Goal: Task Accomplishment & Management: Use online tool/utility

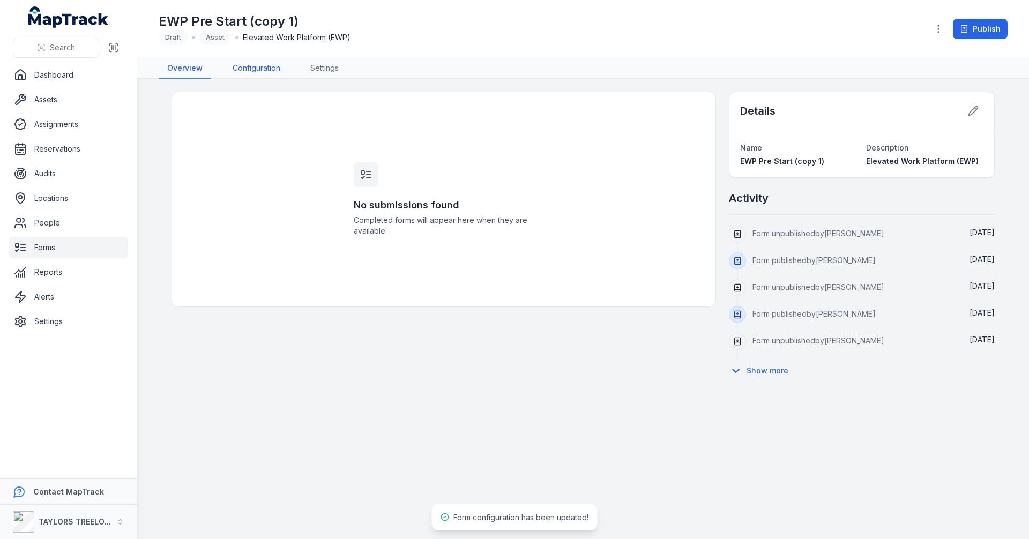
click at [263, 70] on link "Configuration" at bounding box center [256, 68] width 65 height 20
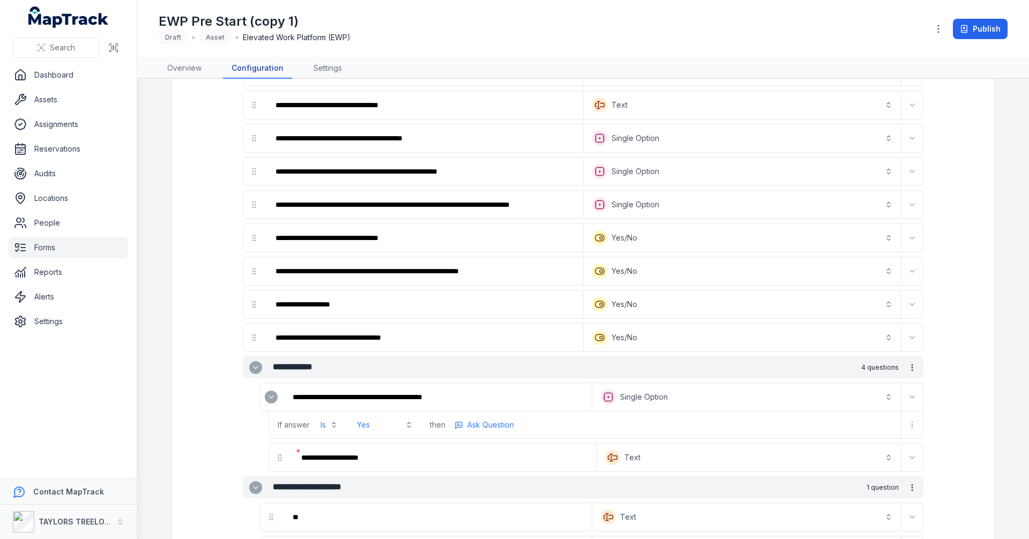
scroll to position [804, 0]
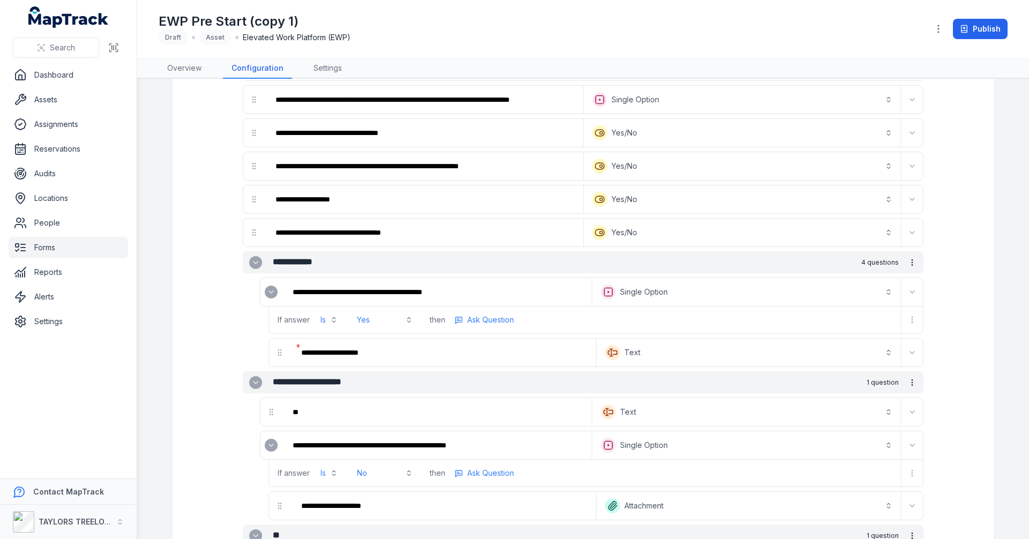
click at [267, 292] on icon "Expand" at bounding box center [271, 292] width 9 height 9
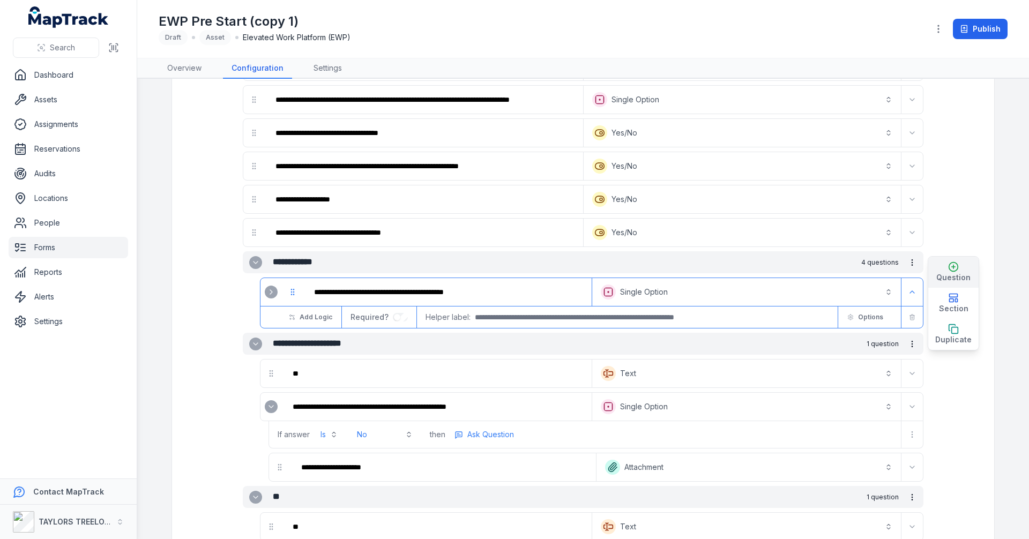
click at [952, 267] on icon "button" at bounding box center [954, 267] width 4 height 0
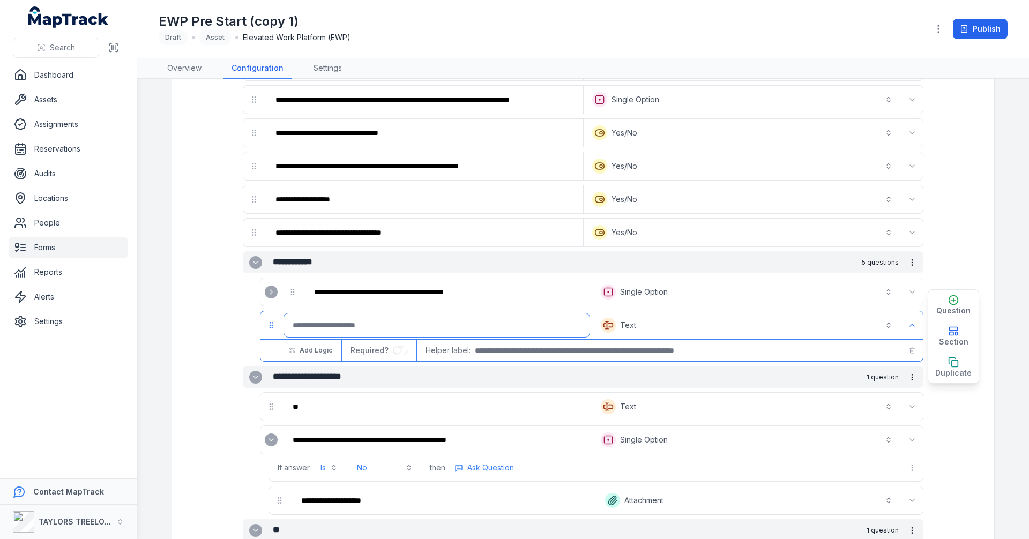
click at [381, 327] on input ":r2cp:-form-item-label" at bounding box center [436, 325] width 305 height 24
click at [354, 320] on input ":r2cp:-form-item-label" at bounding box center [436, 325] width 305 height 24
type input "**********"
drag, startPoint x: 886, startPoint y: 326, endPoint x: 878, endPoint y: 325, distance: 8.2
click at [885, 326] on button "Text *******" at bounding box center [746, 325] width 304 height 24
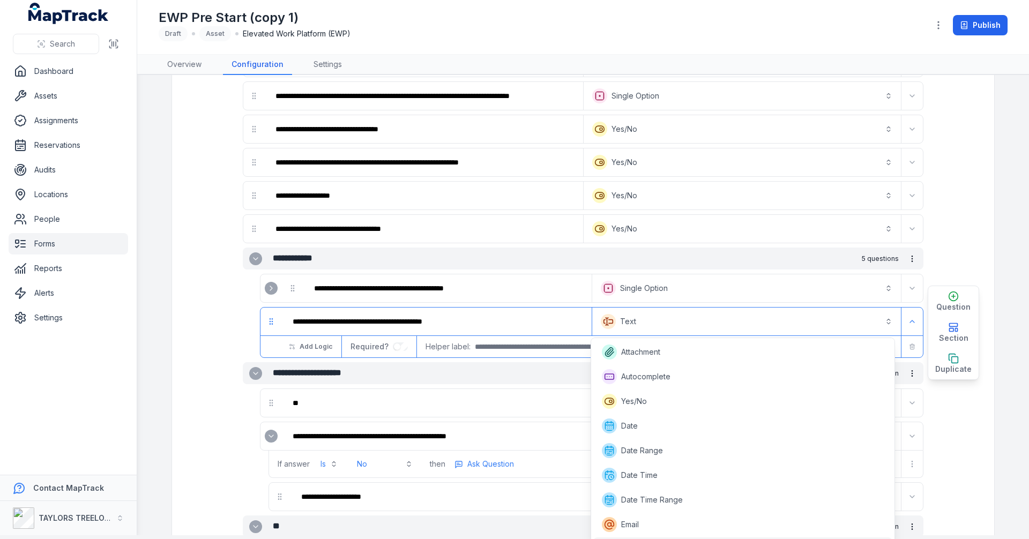
scroll to position [170, 0]
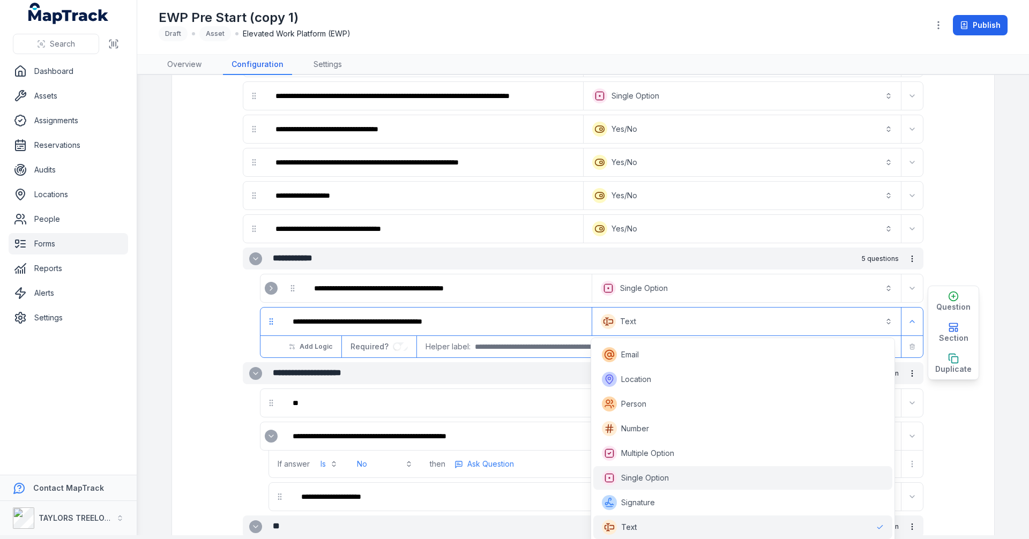
click at [633, 470] on div "Single Option" at bounding box center [742, 478] width 299 height 24
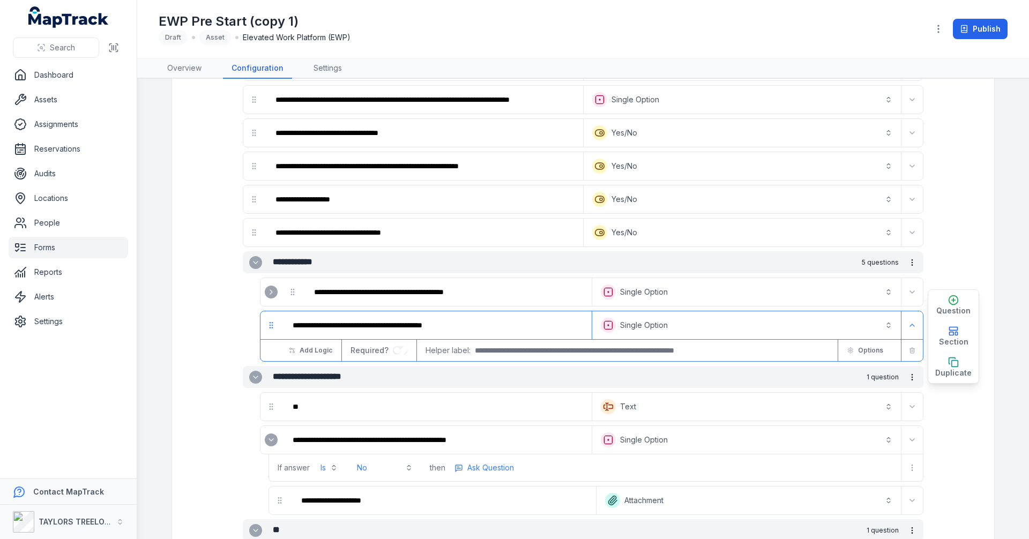
scroll to position [0, 0]
click at [861, 353] on span "Options" at bounding box center [870, 350] width 25 height 9
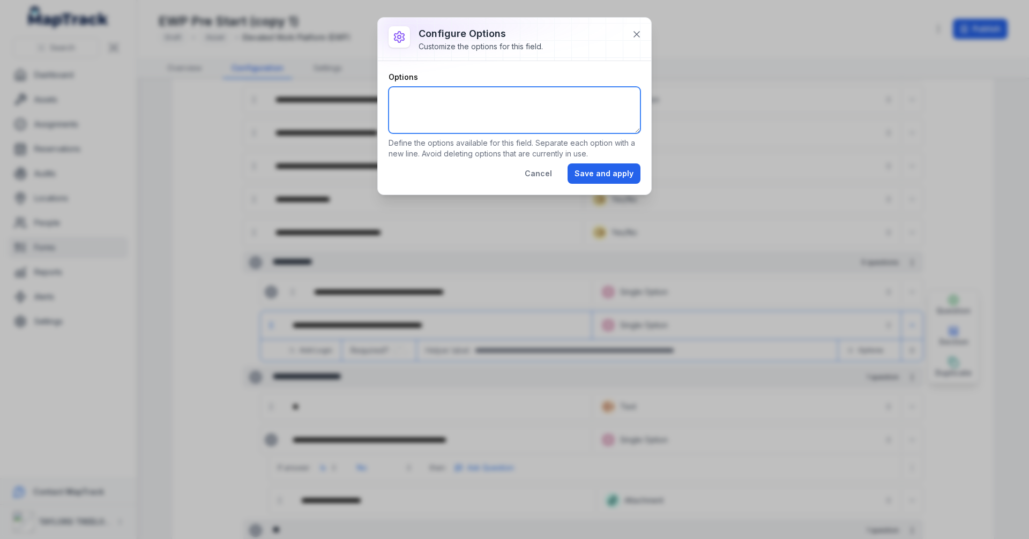
click at [533, 93] on textarea "Options" at bounding box center [514, 110] width 252 height 47
type textarea "**** **"
click at [607, 173] on button "Save and apply" at bounding box center [603, 173] width 73 height 20
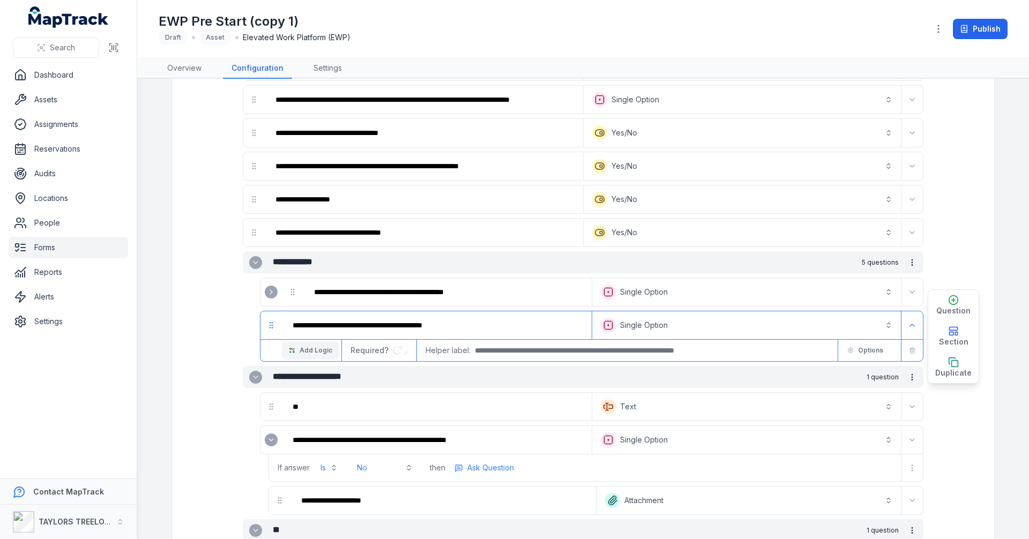
click at [321, 354] on span "Add Logic" at bounding box center [316, 350] width 33 height 9
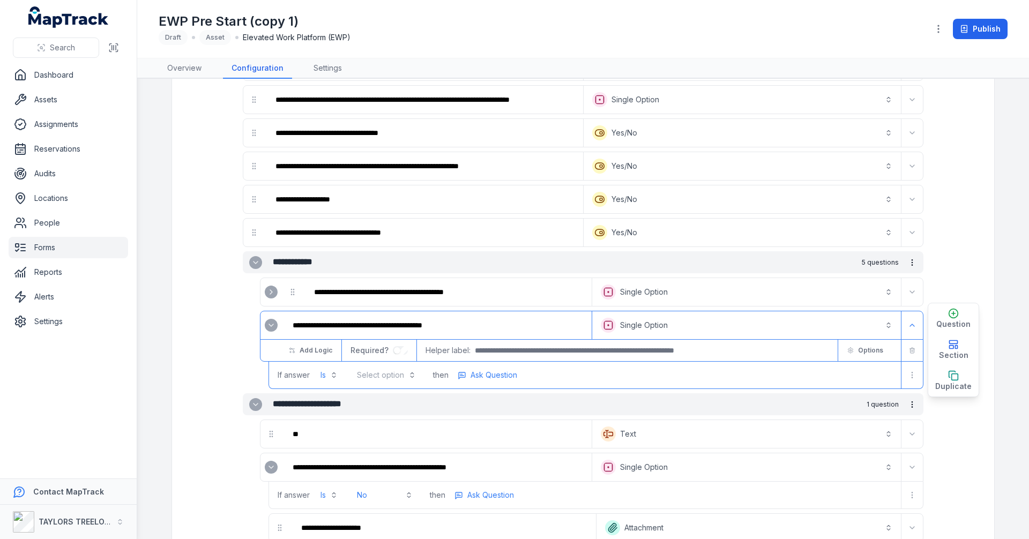
click at [407, 377] on button "Select option" at bounding box center [386, 374] width 72 height 19
drag, startPoint x: 372, startPoint y: 404, endPoint x: 400, endPoint y: 401, distance: 28.0
click at [372, 404] on div "Yes" at bounding box center [383, 401] width 49 height 11
click at [497, 379] on span "Ask Question" at bounding box center [490, 375] width 47 height 11
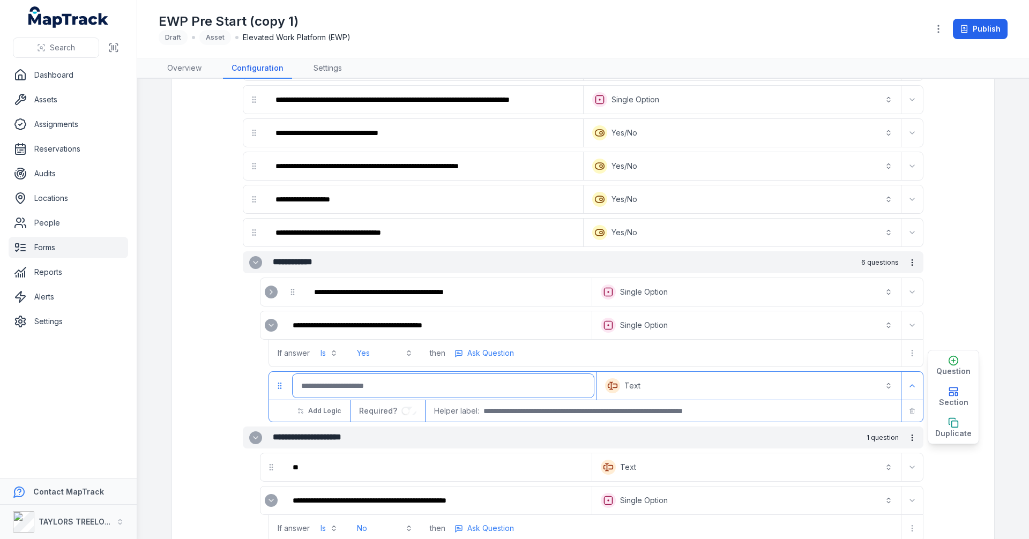
click at [407, 391] on input ":r2e3:-form-item-label" at bounding box center [443, 386] width 301 height 24
type input "*"
type input "**********"
click at [635, 387] on button "Text *******" at bounding box center [749, 386] width 300 height 24
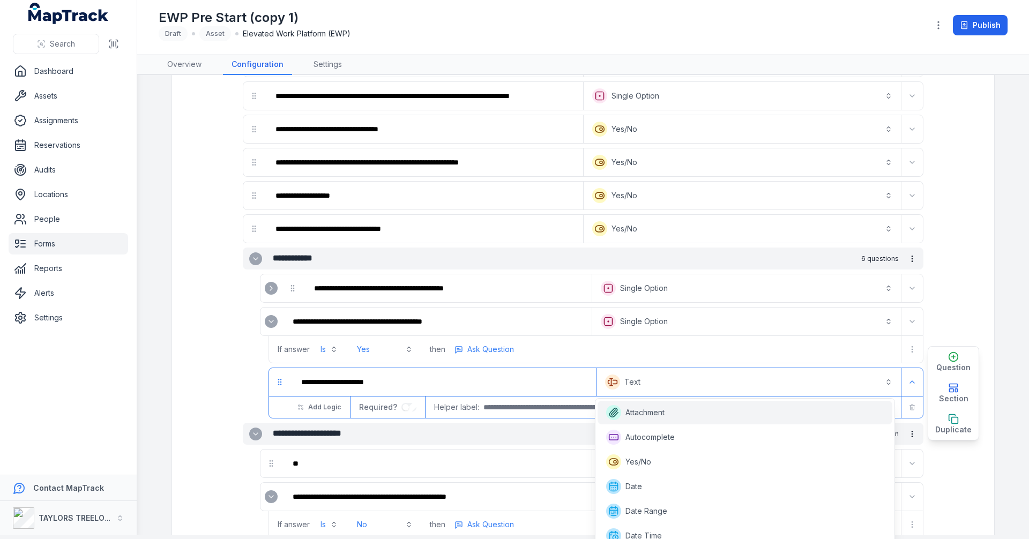
click at [654, 416] on span "Attachment" at bounding box center [644, 412] width 39 height 11
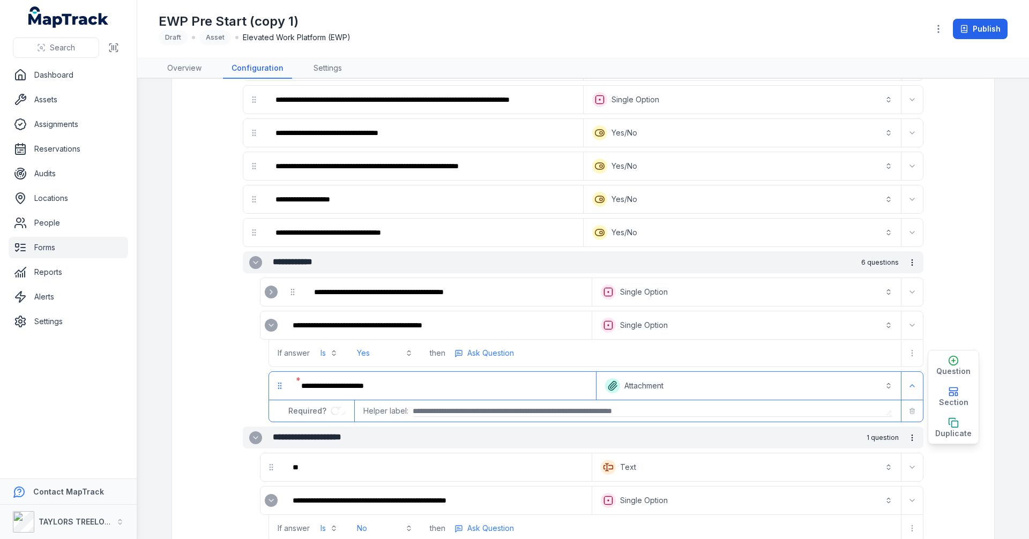
click at [683, 410] on input "text" at bounding box center [647, 411] width 469 height 11
type input "**********"
click at [908, 384] on icon "Expand" at bounding box center [912, 386] width 9 height 9
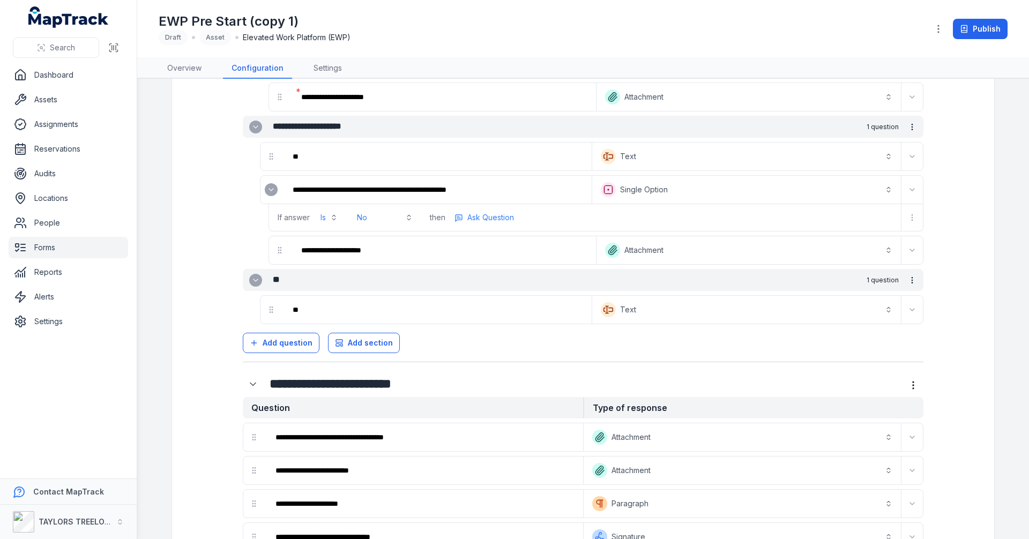
scroll to position [1196, 0]
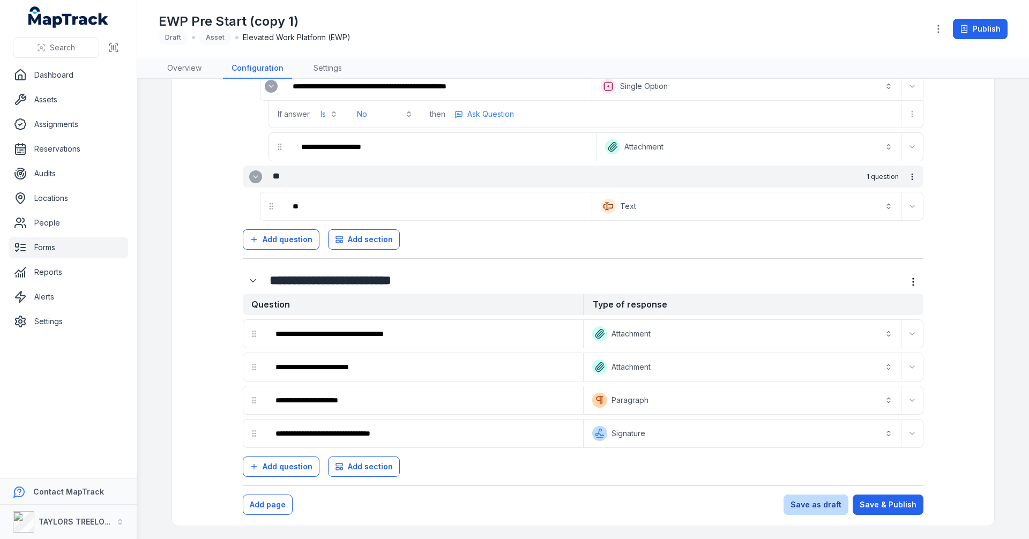
click at [820, 510] on button "Save as draft" at bounding box center [815, 505] width 65 height 20
click at [806, 501] on button "Save as draft" at bounding box center [815, 505] width 65 height 20
click at [805, 501] on button "Save as draft" at bounding box center [815, 505] width 65 height 20
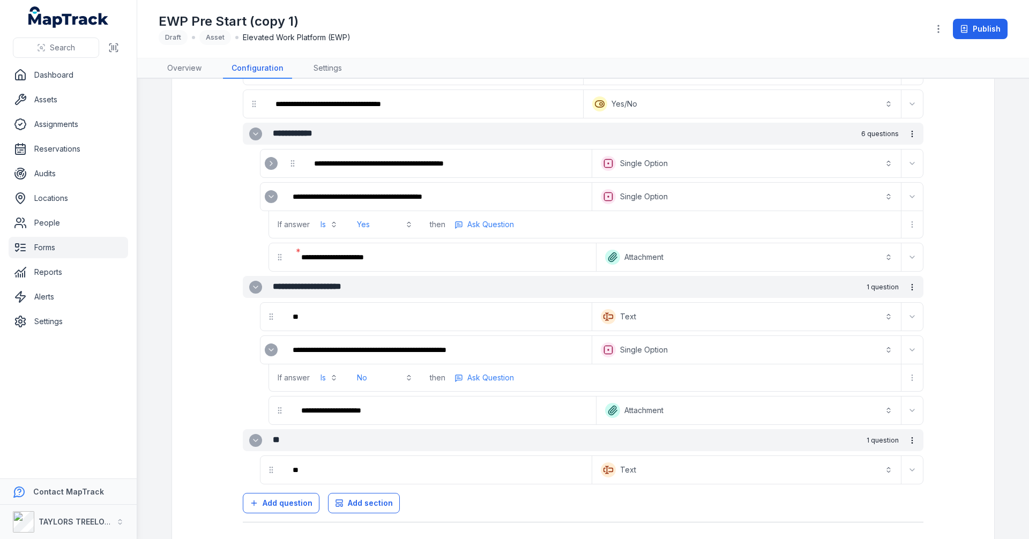
scroll to position [928, 0]
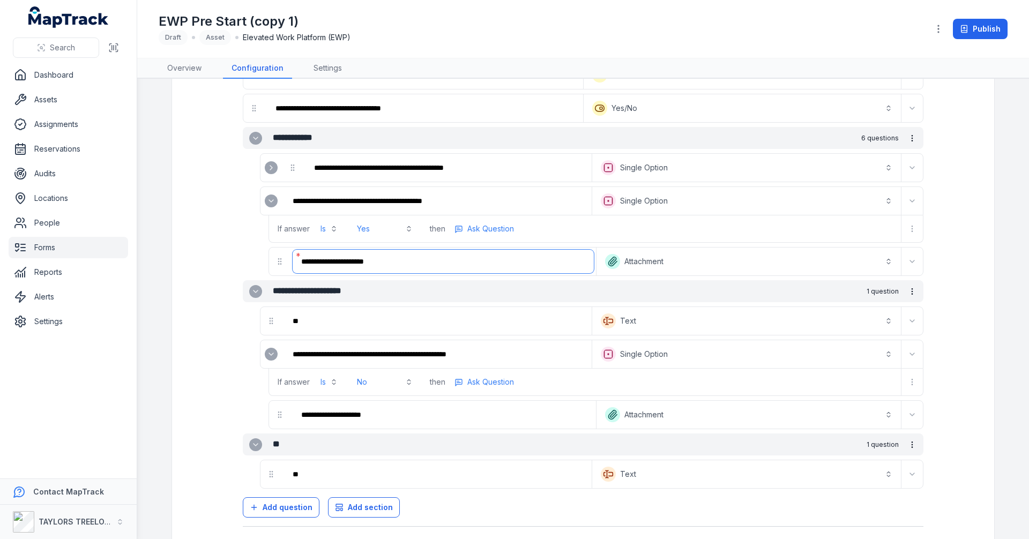
click at [459, 263] on input "**********" at bounding box center [443, 262] width 301 height 24
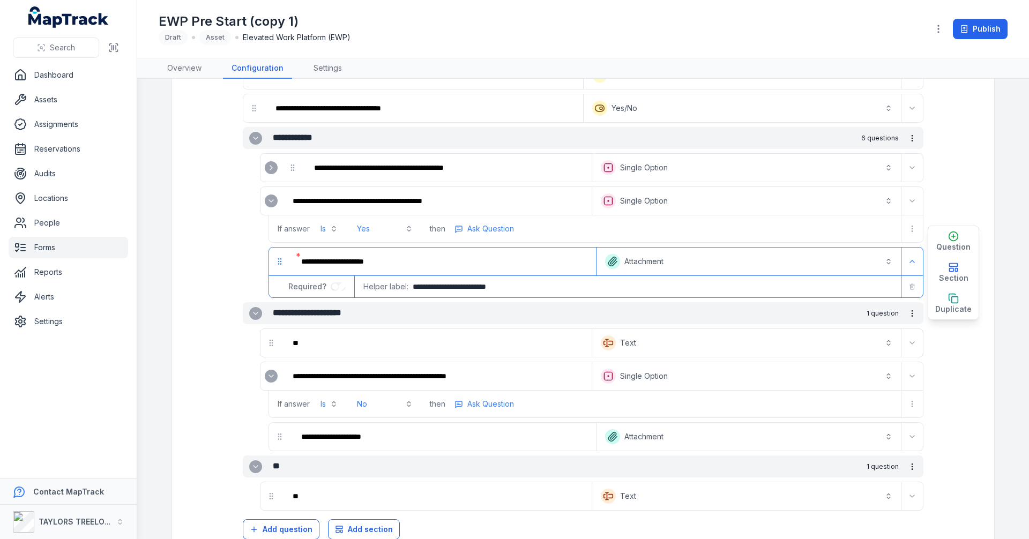
click at [267, 197] on icon "Expand" at bounding box center [271, 201] width 9 height 9
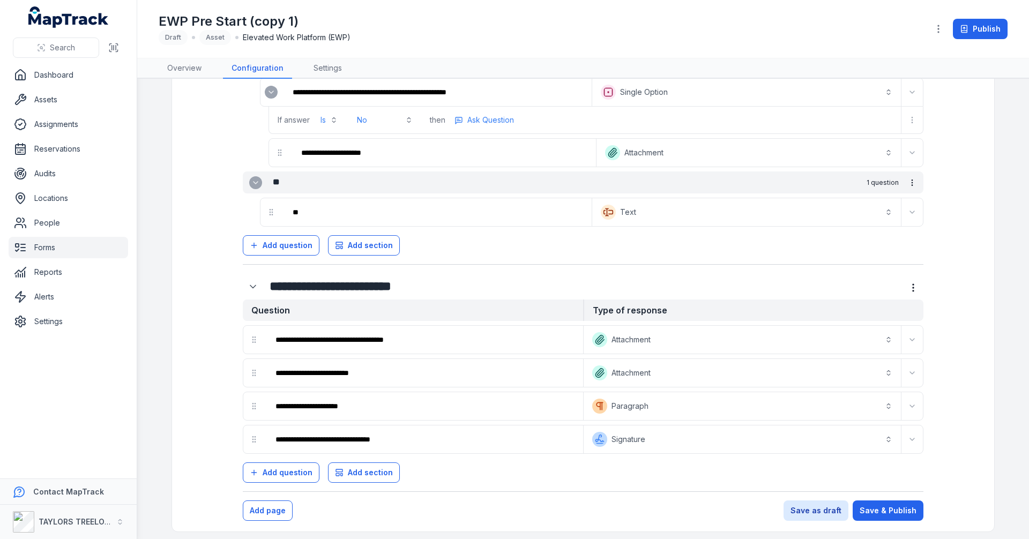
scroll to position [1157, 0]
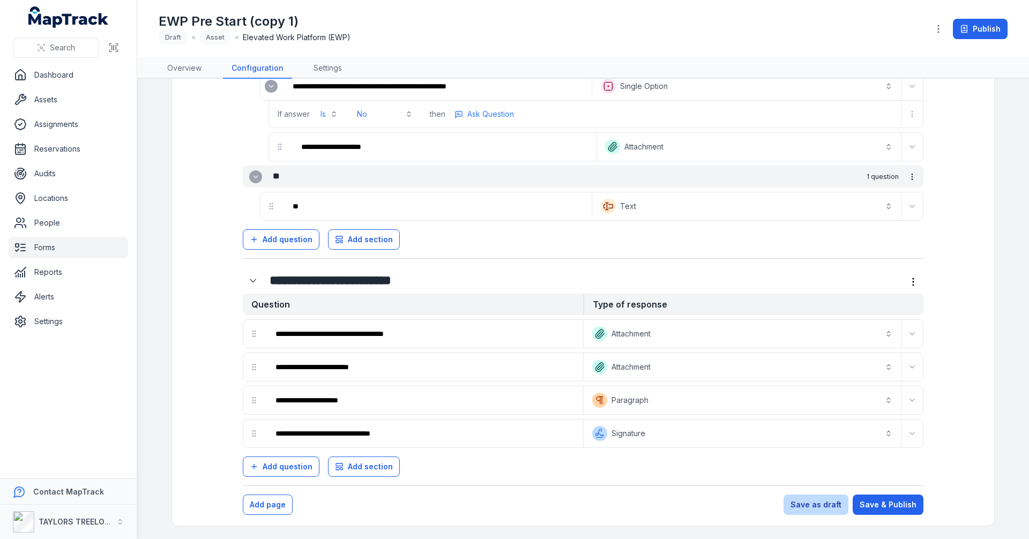
click at [801, 505] on button "Save as draft" at bounding box center [815, 505] width 65 height 20
click at [798, 507] on button "Save as draft" at bounding box center [815, 505] width 65 height 20
